Goal: Task Accomplishment & Management: Manage account settings

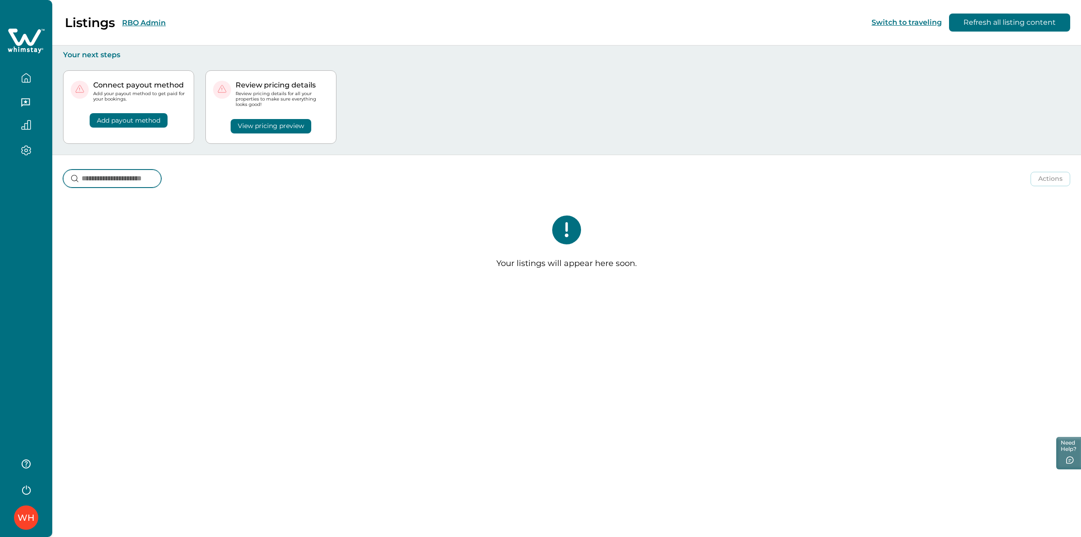
click at [137, 180] on input at bounding box center [112, 178] width 98 height 18
click at [135, 26] on button "RBO Admin" at bounding box center [144, 22] width 44 height 9
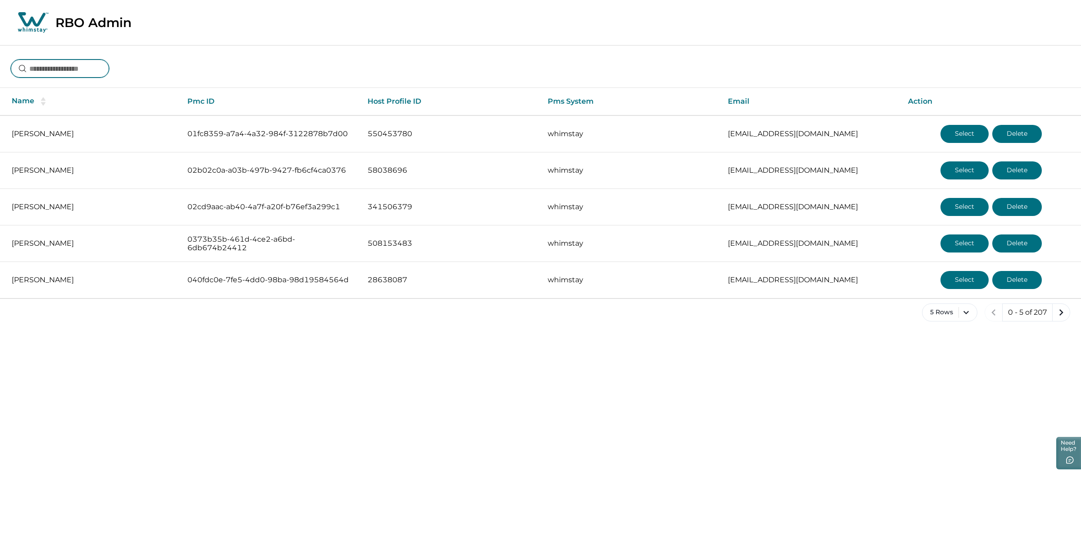
click at [88, 74] on input at bounding box center [60, 68] width 98 height 18
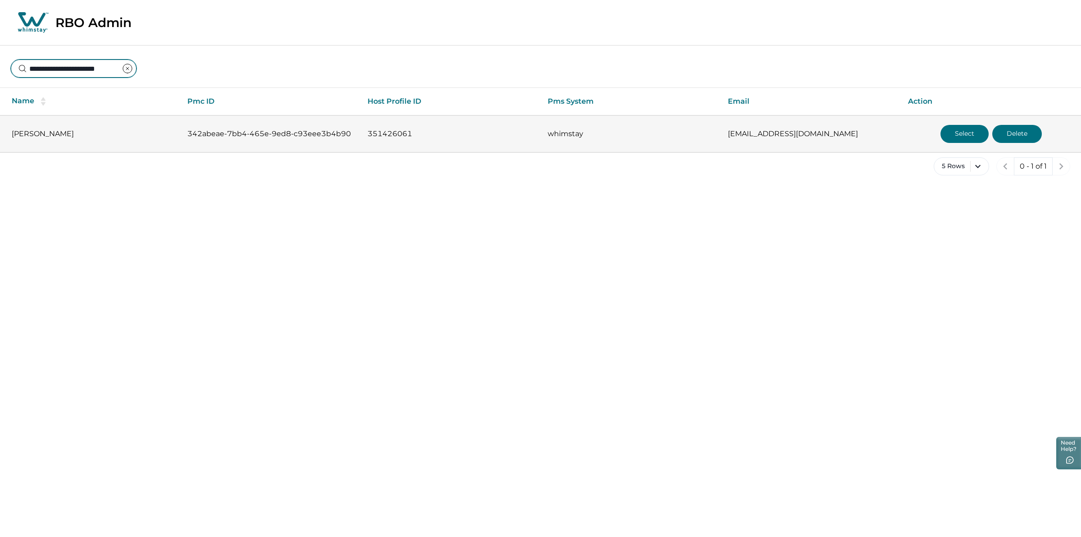
type input "**********"
click at [953, 133] on button "Select" at bounding box center [965, 134] width 48 height 18
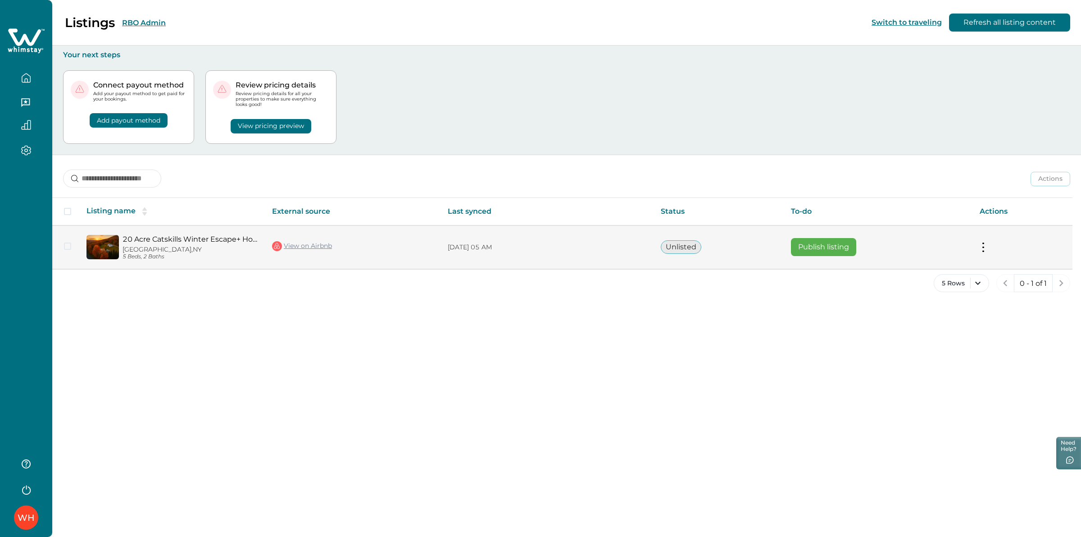
click at [808, 247] on button "Publish listing" at bounding box center [823, 247] width 65 height 18
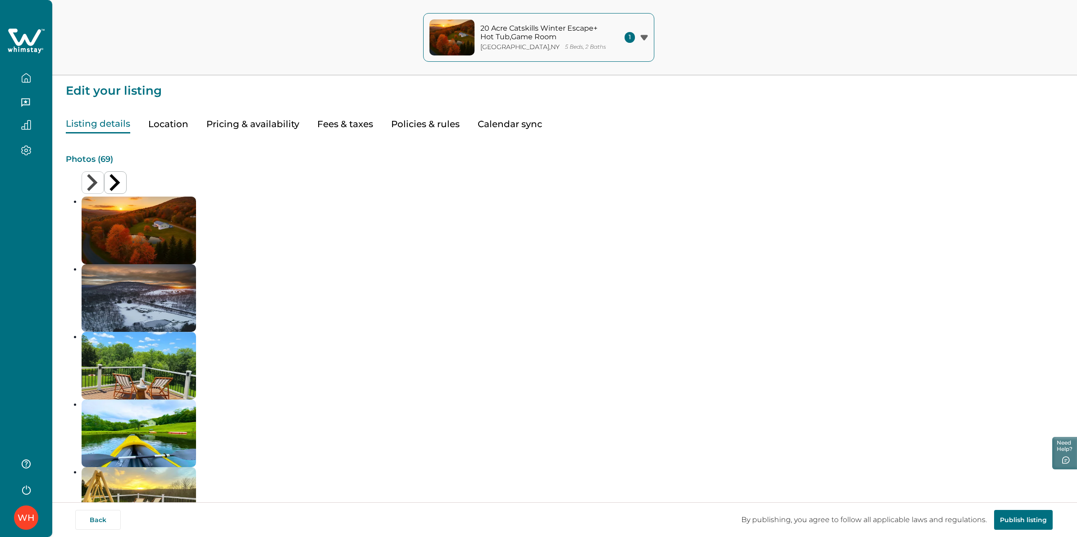
click at [264, 128] on button "Pricing & availability" at bounding box center [252, 124] width 93 height 18
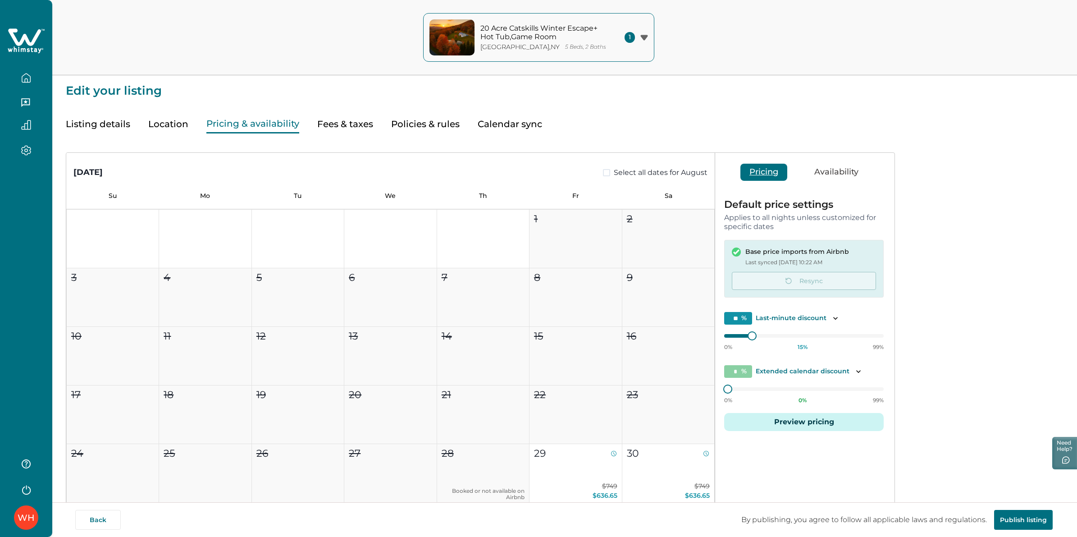
click at [839, 176] on button "Availability" at bounding box center [836, 172] width 62 height 17
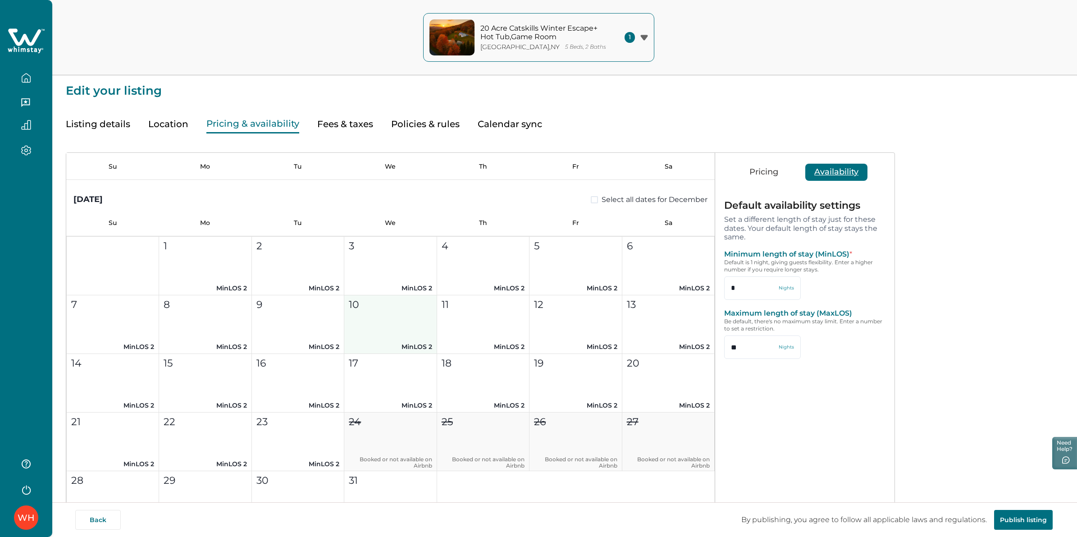
scroll to position [1577, 0]
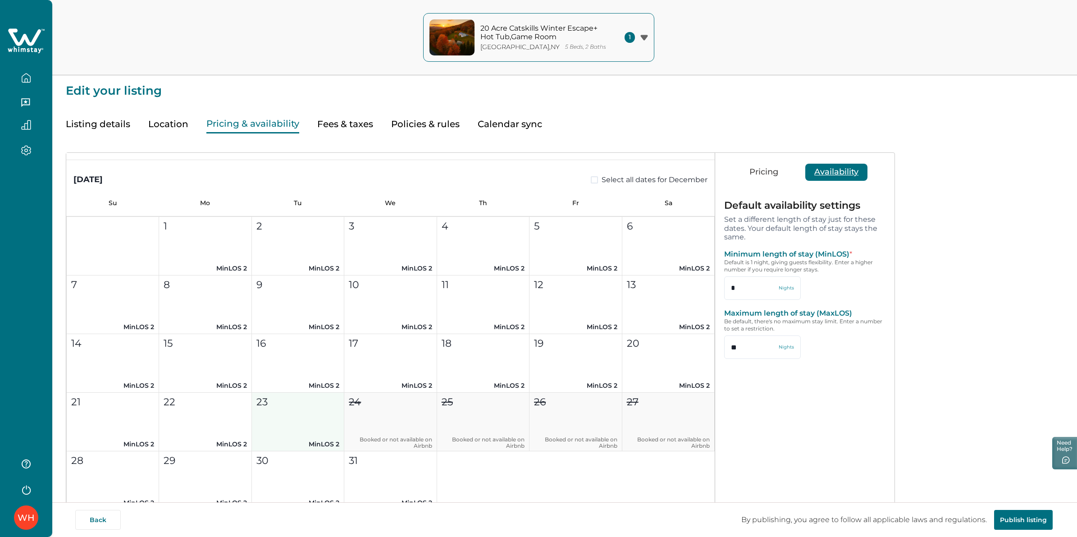
click at [304, 433] on button "23 MinLOS 2" at bounding box center [298, 421] width 92 height 59
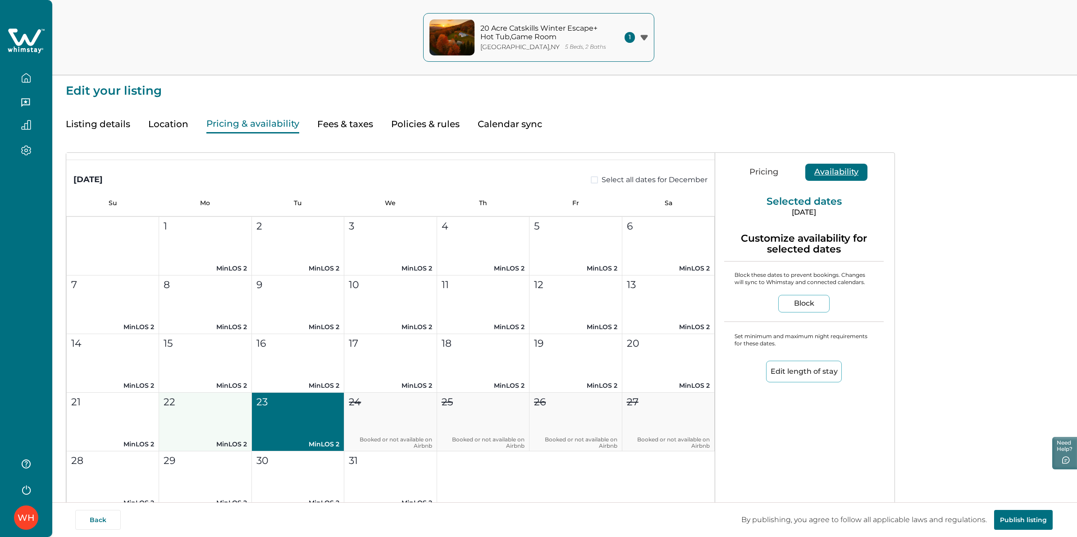
click at [220, 427] on button "22 MinLOS 2" at bounding box center [205, 421] width 92 height 59
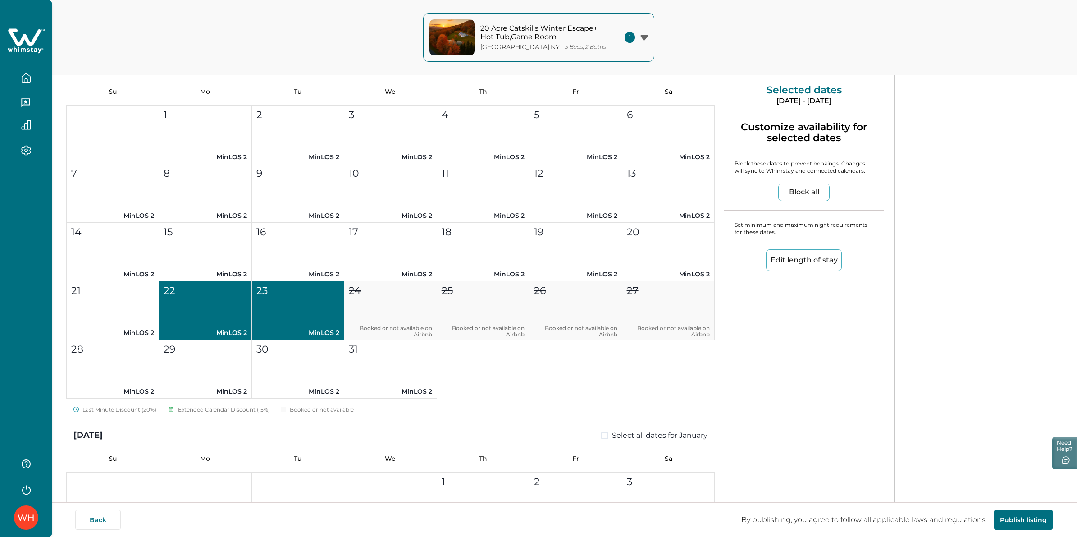
scroll to position [113, 0]
click at [197, 302] on button "22 MinLOS 2" at bounding box center [205, 309] width 92 height 59
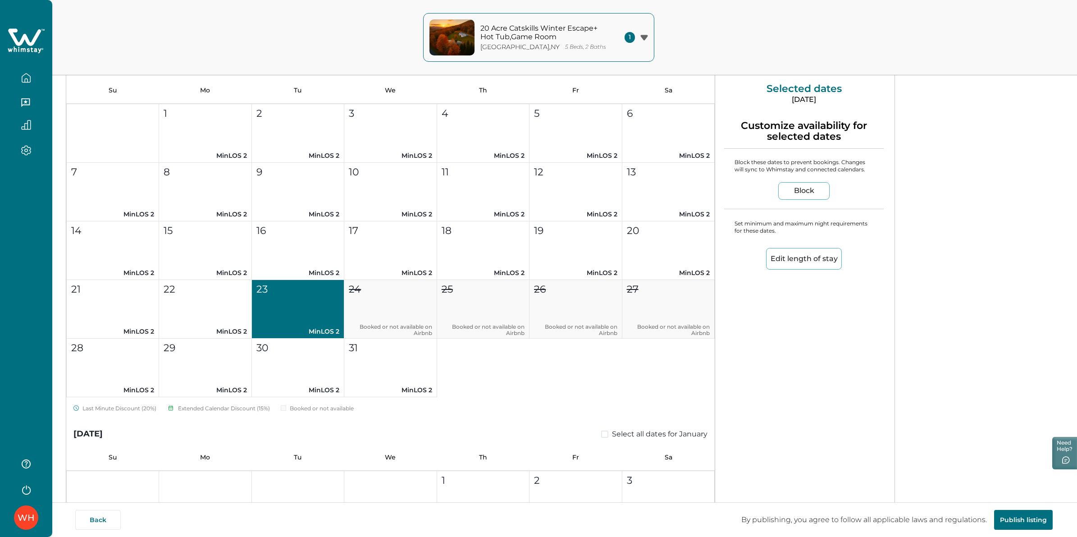
click at [333, 321] on button "23 MinLOS 2" at bounding box center [298, 309] width 92 height 59
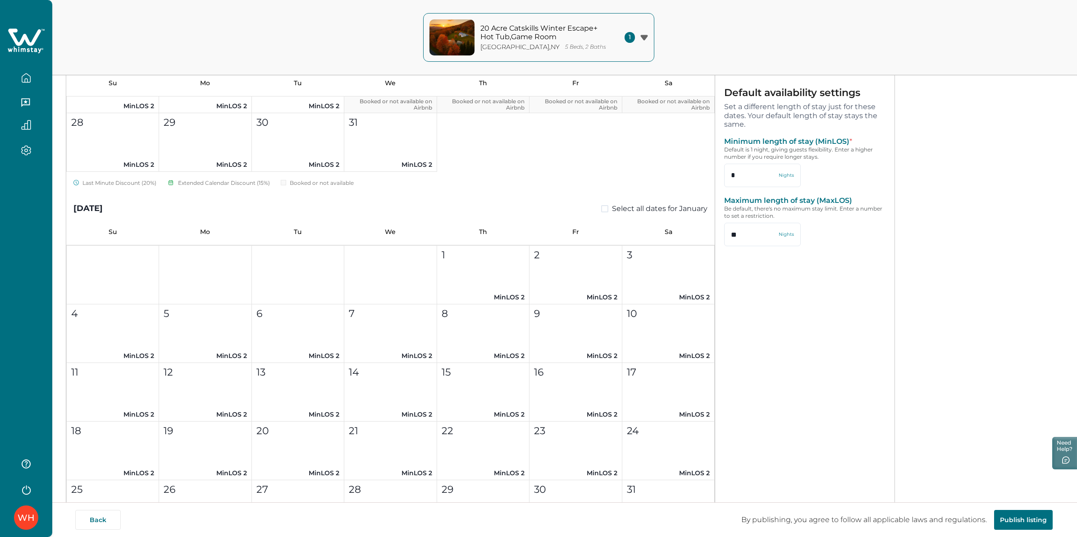
scroll to position [0, 0]
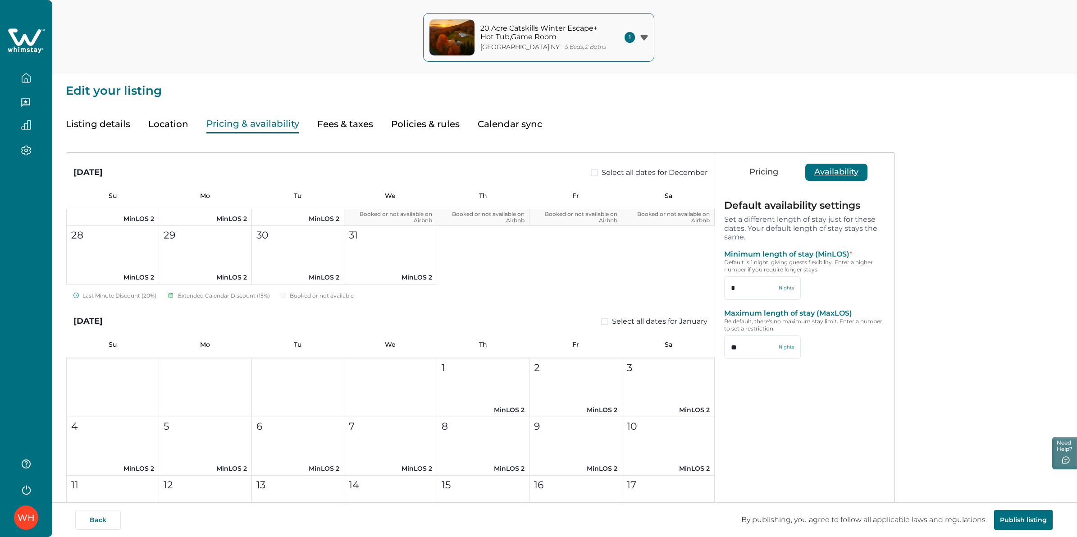
click at [752, 175] on button "Pricing" at bounding box center [763, 172] width 47 height 17
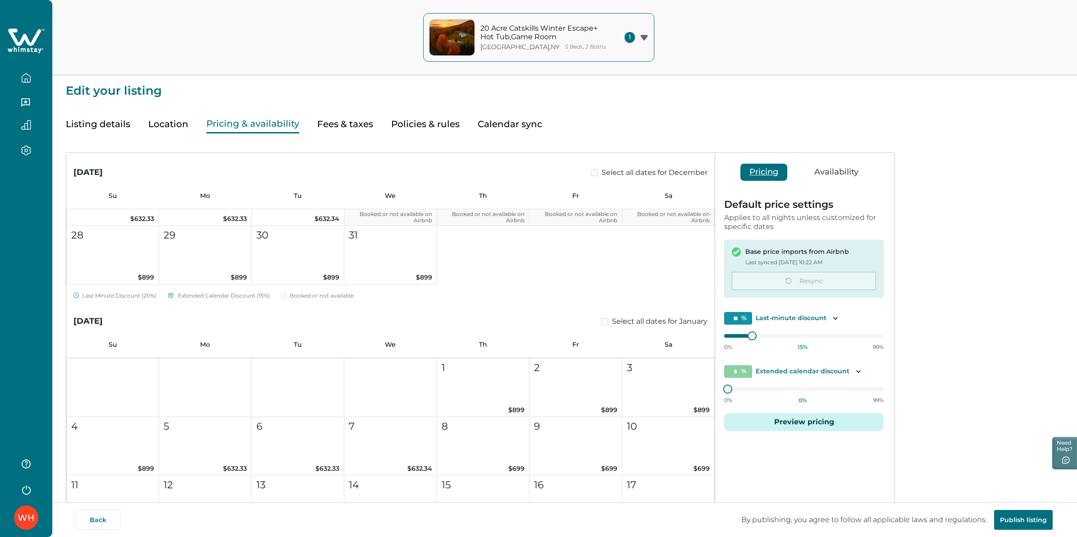
scroll to position [56, 0]
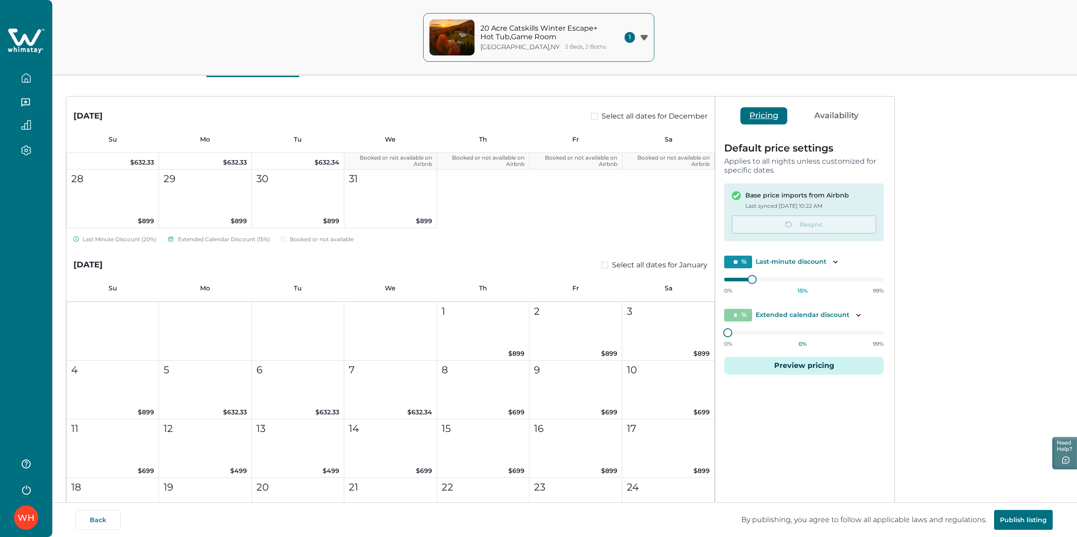
click at [782, 363] on button "Preview pricing" at bounding box center [804, 365] width 160 height 18
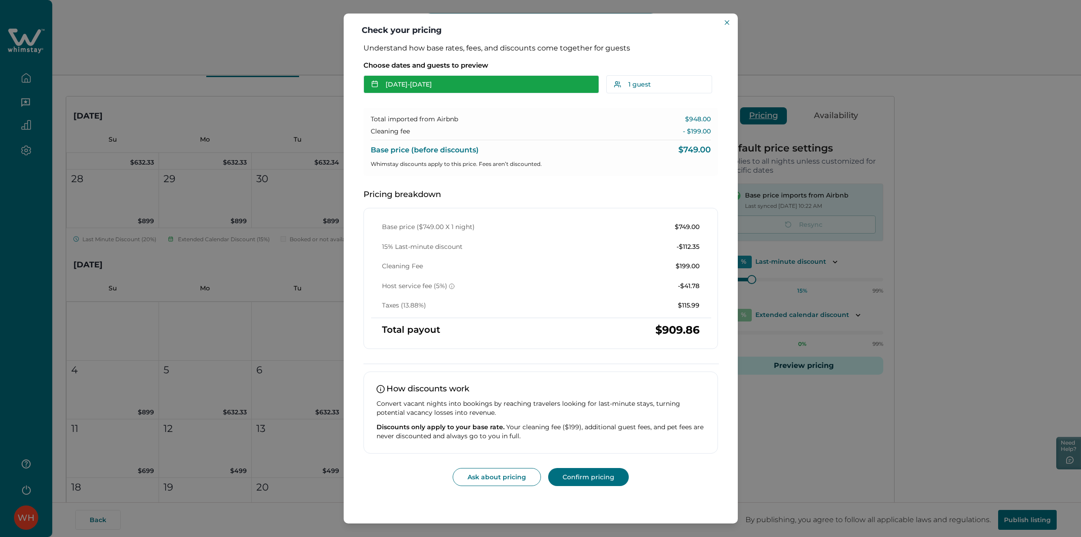
click at [455, 84] on button "[DATE] - [DATE]" at bounding box center [482, 84] width 236 height 18
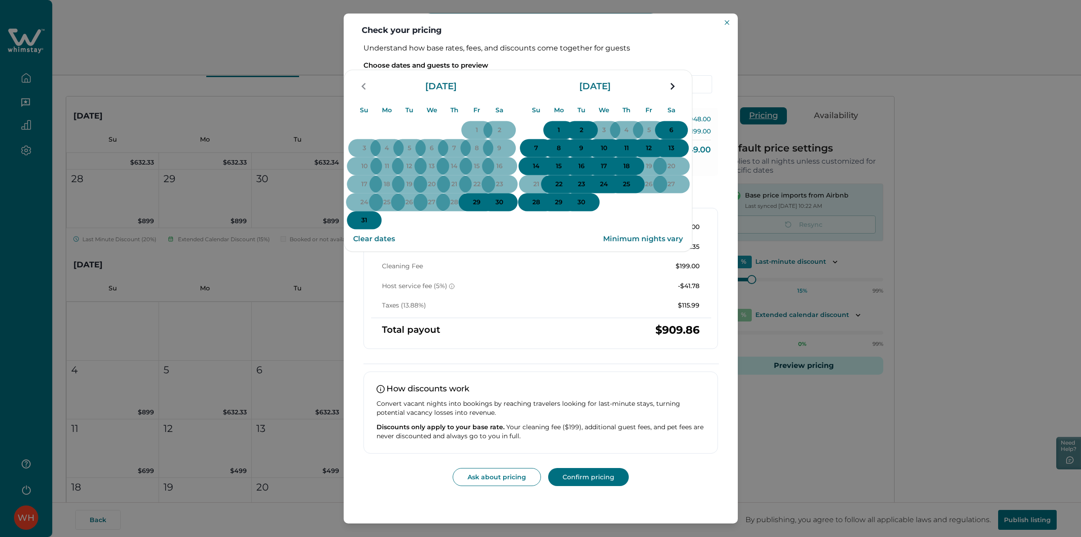
click at [680, 99] on div "[DATE]" at bounding box center [604, 85] width 158 height 25
click at [675, 90] on icon "navigation button" at bounding box center [672, 86] width 4 height 7
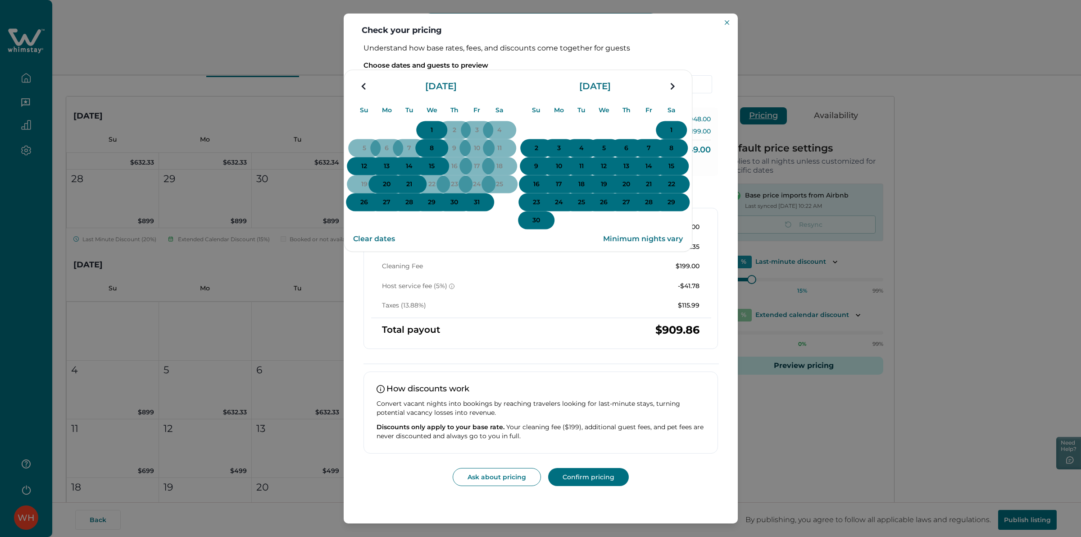
click at [675, 90] on icon "navigation button" at bounding box center [672, 86] width 4 height 7
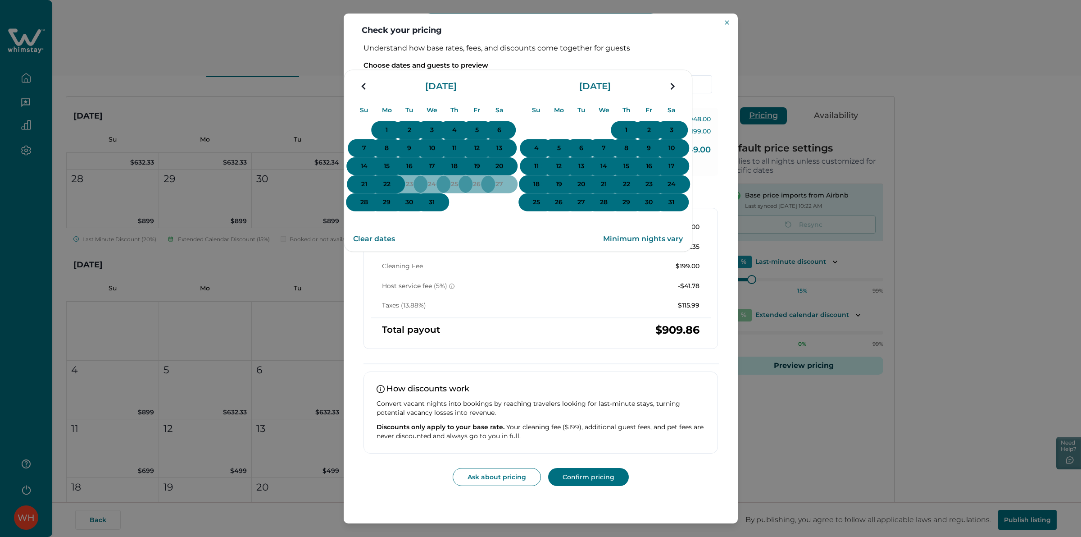
click at [675, 90] on icon "navigation button" at bounding box center [672, 86] width 4 height 7
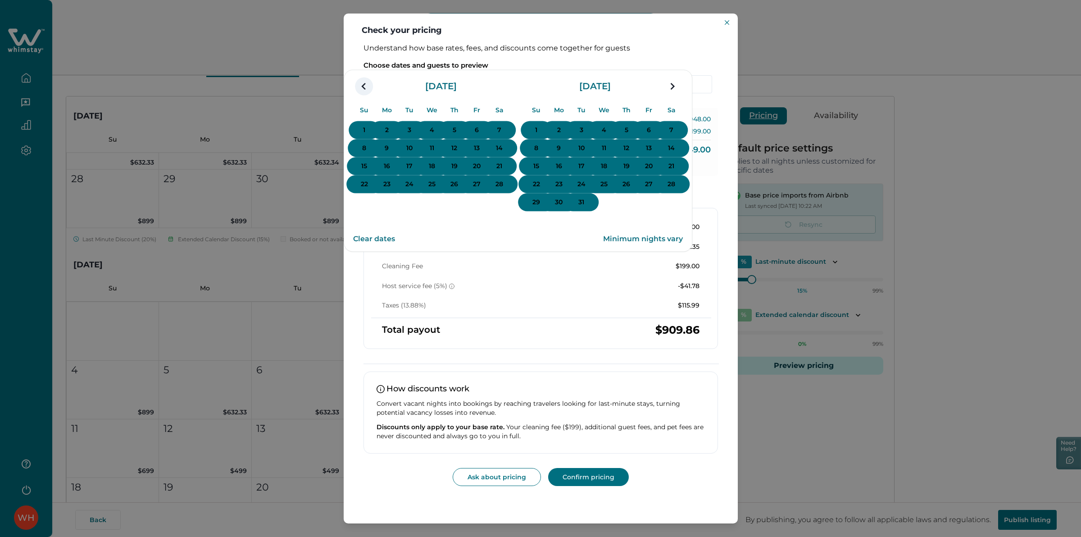
click at [371, 94] on icon "navigation button" at bounding box center [364, 86] width 14 height 16
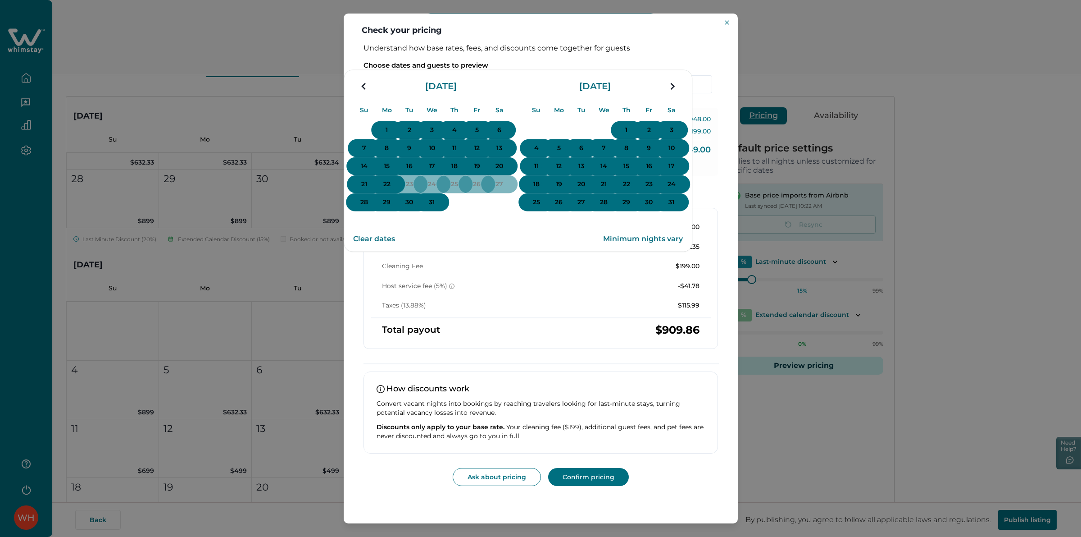
click at [561, 153] on p "5" at bounding box center [559, 148] width 4 height 9
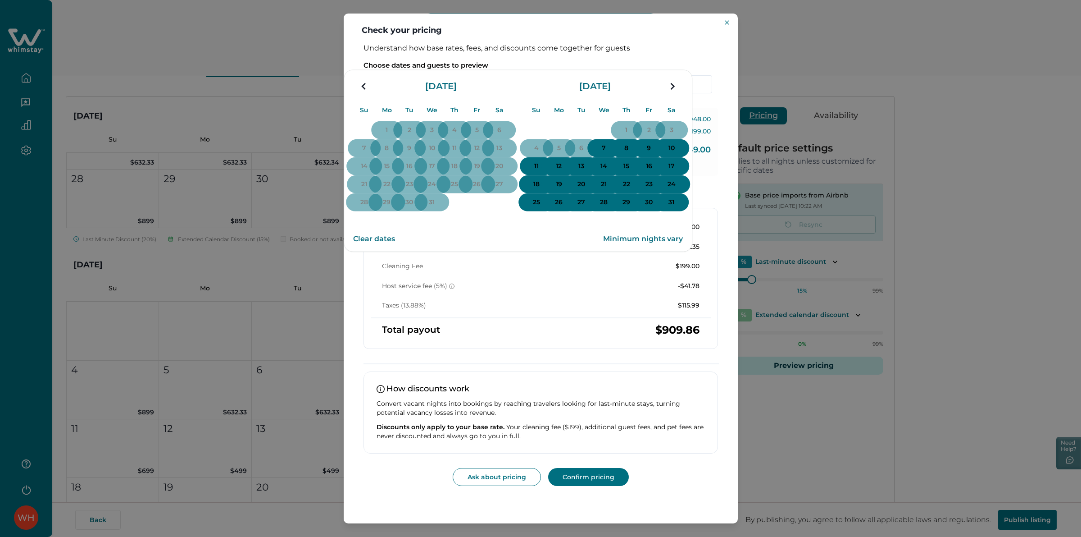
click at [606, 153] on p "7" at bounding box center [604, 148] width 4 height 9
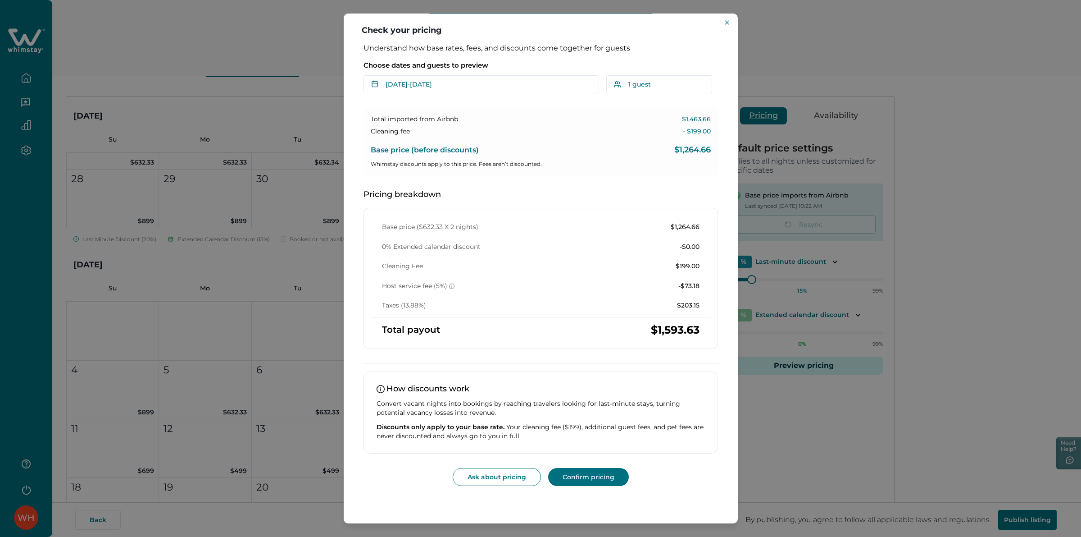
click at [780, 59] on div "Check your pricing Understand how base rates, fees, and discounts come together…" at bounding box center [540, 268] width 1081 height 537
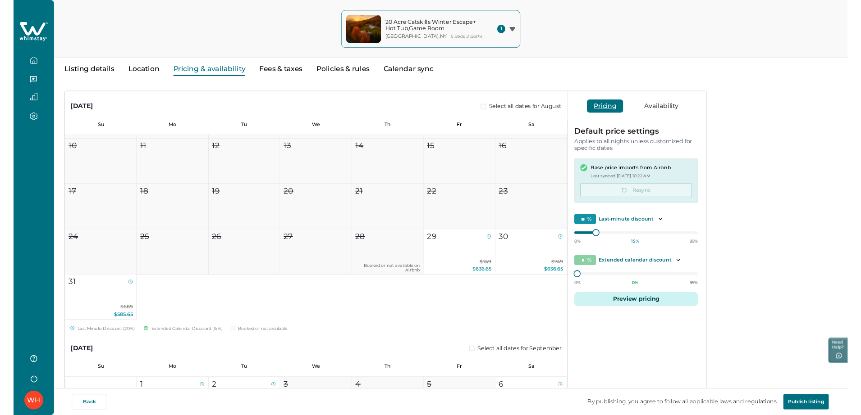
scroll to position [0, 0]
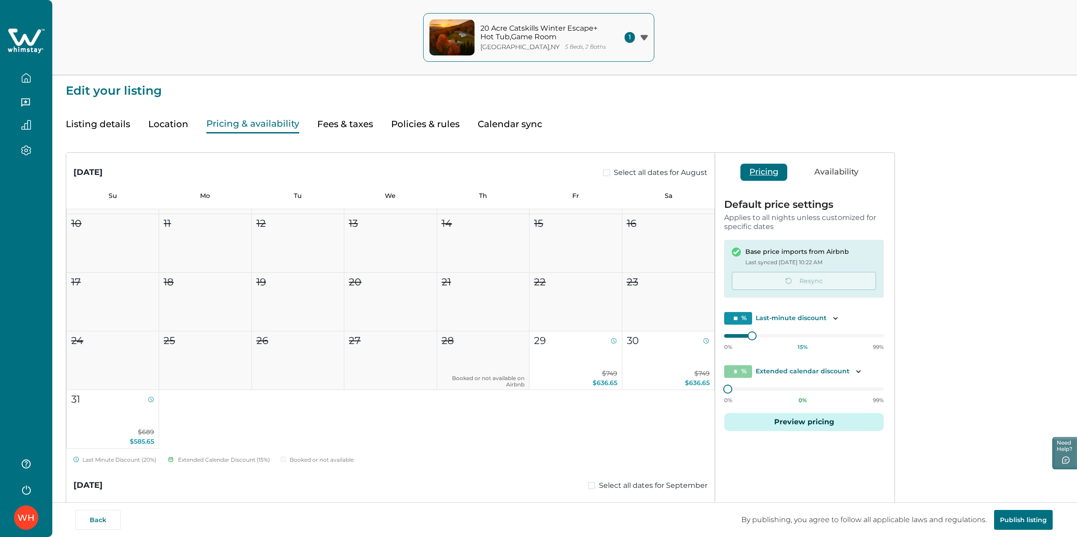
click at [127, 124] on button "Listing details" at bounding box center [98, 124] width 64 height 18
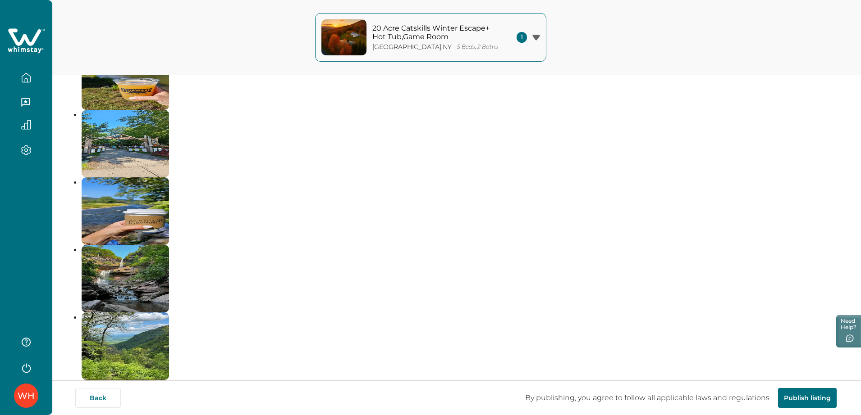
scroll to position [4014, 0]
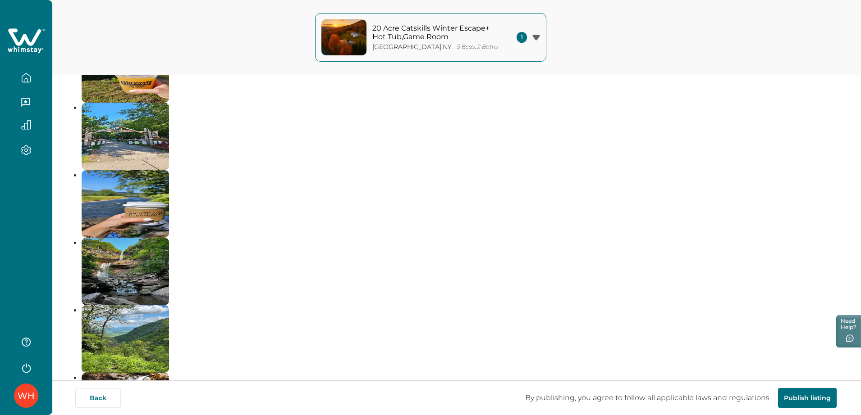
click at [26, 35] on icon at bounding box center [24, 36] width 33 height 17
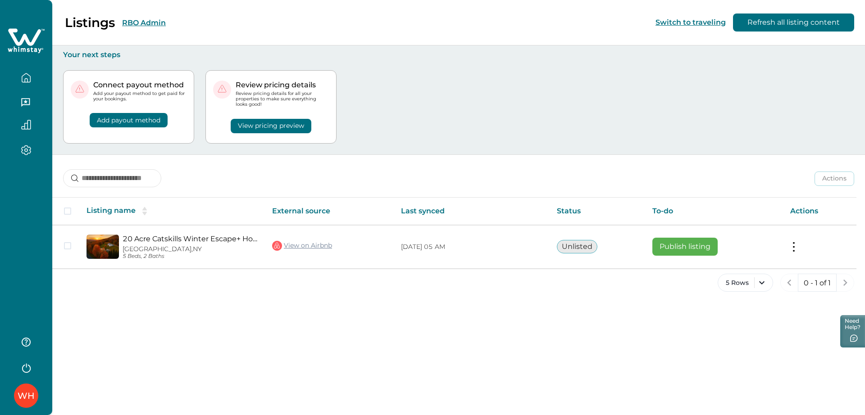
click at [561, 103] on div "Connect payout method Add your payout method to get paid for your bookings. Add…" at bounding box center [458, 106] width 791 height 95
